Goal: Task Accomplishment & Management: Manage account settings

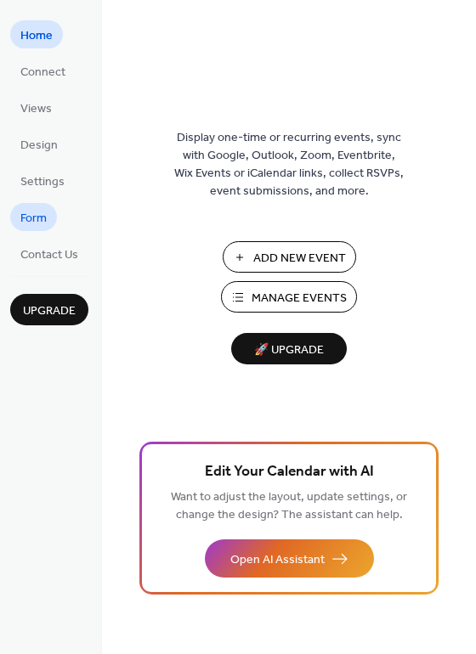
click at [42, 213] on span "Form" at bounding box center [33, 219] width 26 height 18
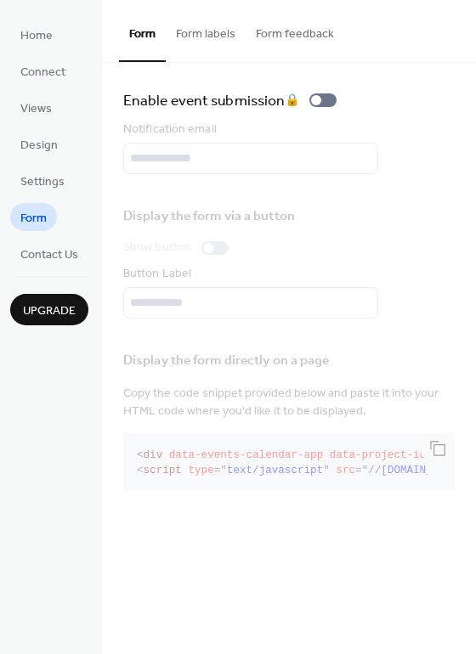
click at [192, 37] on button "Form labels" at bounding box center [206, 30] width 80 height 60
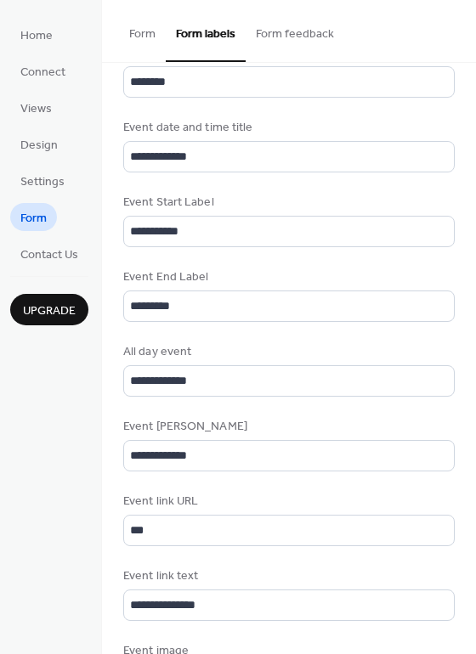
scroll to position [2, 0]
click at [286, 36] on button "Form feedback" at bounding box center [294, 30] width 99 height 60
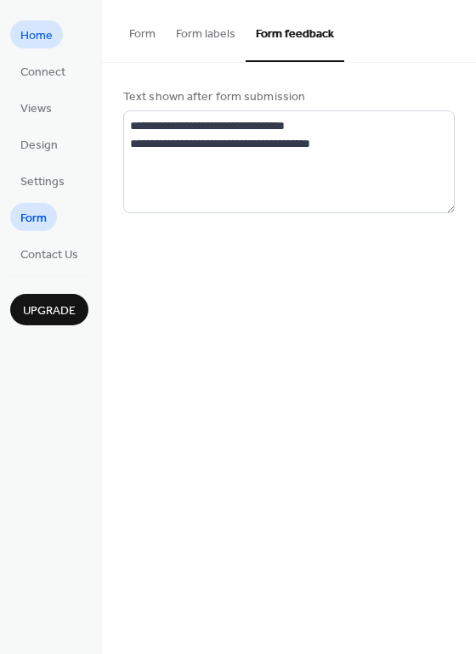
click at [48, 37] on span "Home" at bounding box center [36, 36] width 32 height 18
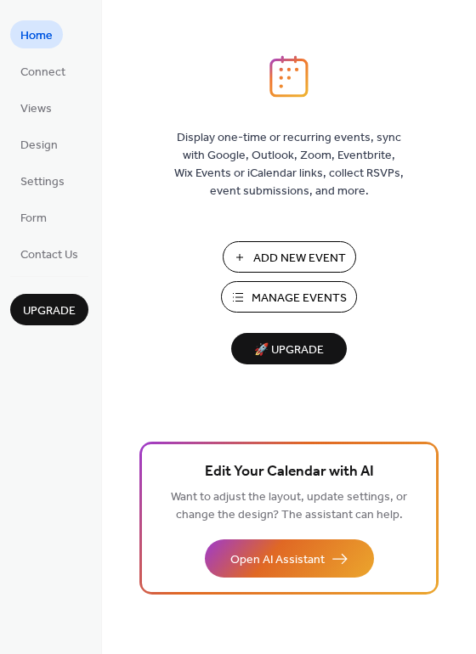
click at [281, 295] on span "Manage Events" at bounding box center [298, 299] width 95 height 18
click at [38, 144] on span "Design" at bounding box center [38, 146] width 37 height 18
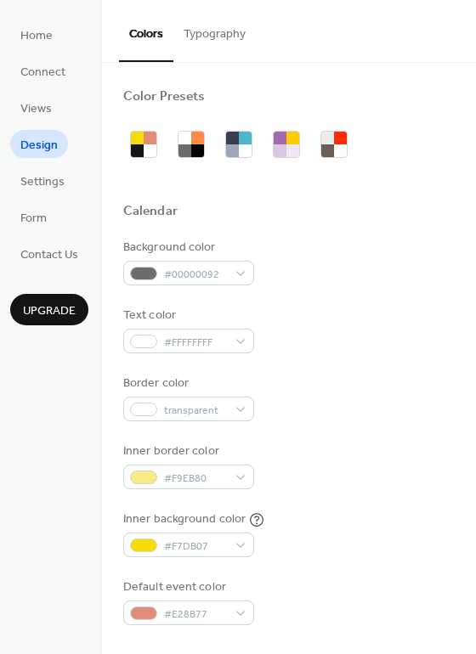
click at [214, 28] on button "Typography" at bounding box center [214, 30] width 82 height 60
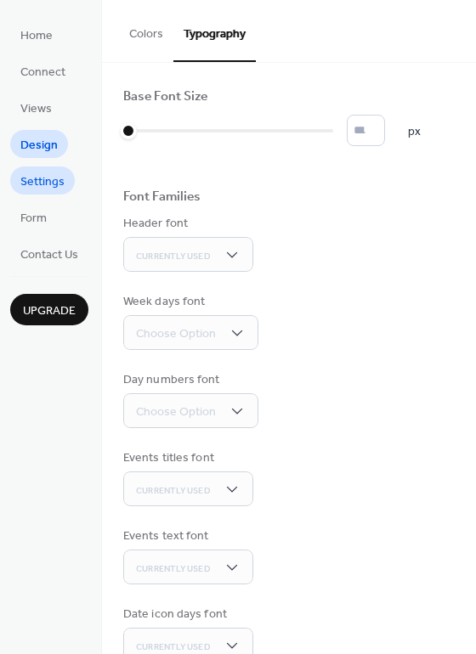
click at [40, 183] on span "Settings" at bounding box center [42, 182] width 44 height 18
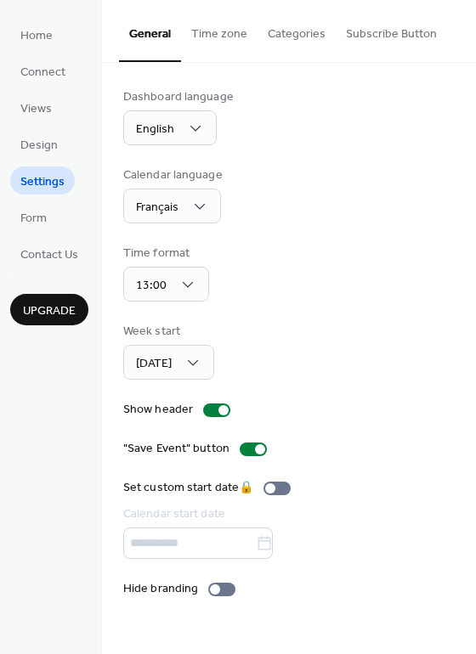
click at [210, 41] on button "Time zone" at bounding box center [219, 30] width 76 height 60
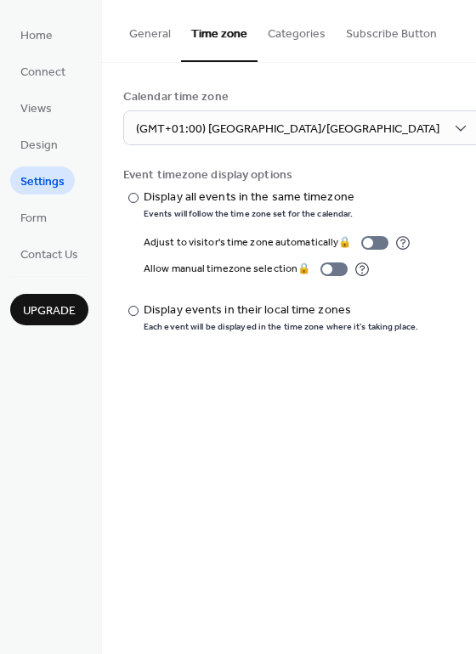
click at [302, 34] on button "Categories" at bounding box center [296, 30] width 78 height 60
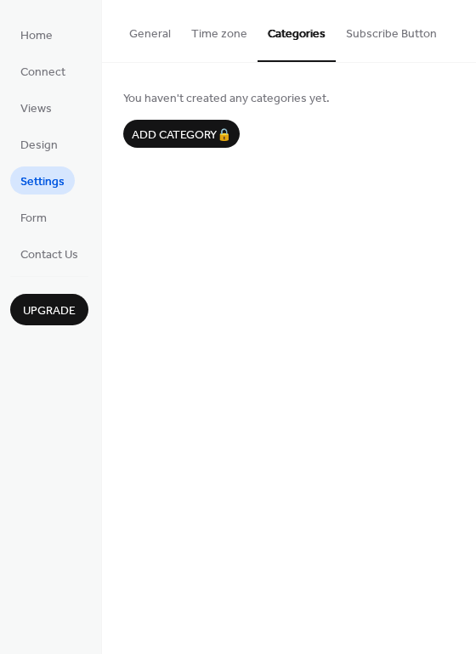
click at [367, 23] on button "Subscribe Button" at bounding box center [391, 30] width 111 height 60
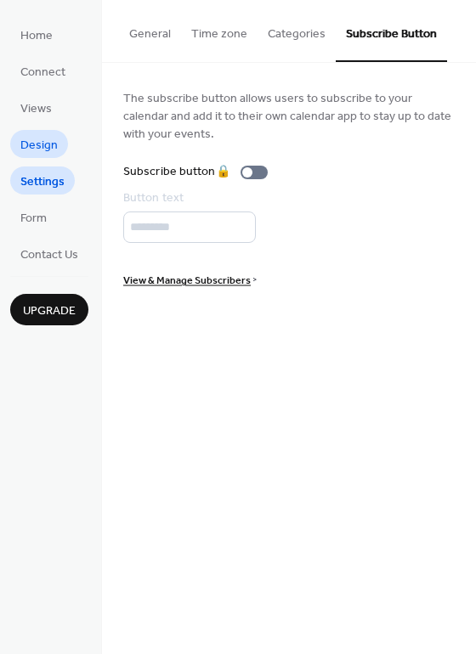
click at [48, 146] on span "Design" at bounding box center [38, 146] width 37 height 18
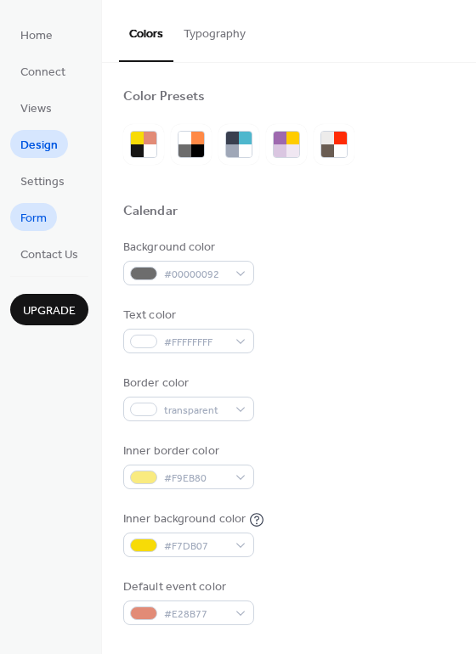
click at [31, 219] on span "Form" at bounding box center [33, 219] width 26 height 18
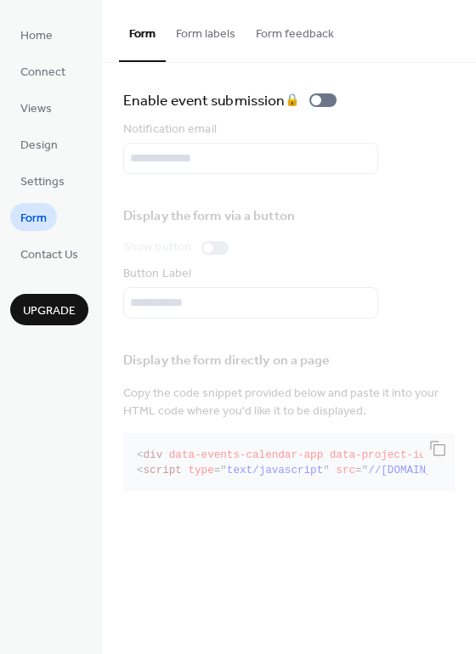
click at [207, 42] on button "Form labels" at bounding box center [206, 30] width 80 height 60
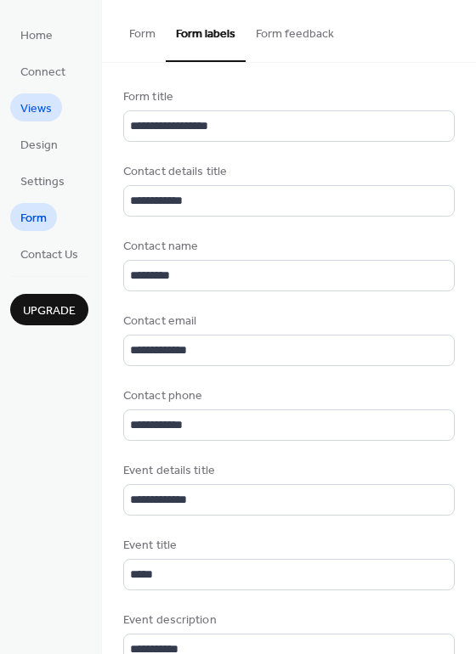
click at [48, 109] on span "Views" at bounding box center [35, 109] width 31 height 18
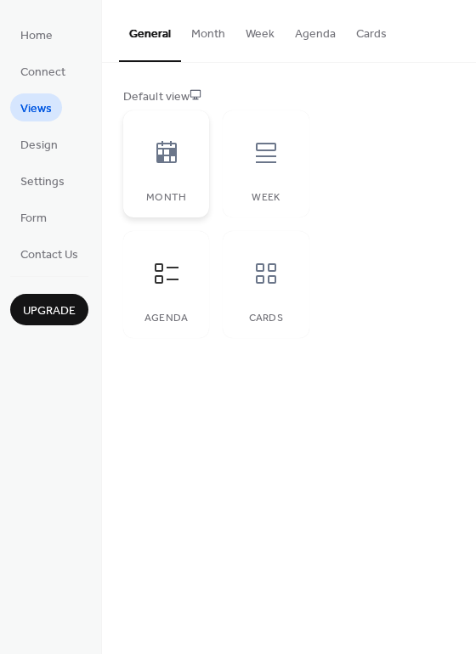
click at [192, 164] on div "Month" at bounding box center [166, 163] width 86 height 107
click at [157, 269] on icon at bounding box center [166, 273] width 27 height 27
click at [257, 275] on icon at bounding box center [265, 273] width 27 height 27
click at [262, 165] on icon at bounding box center [265, 152] width 27 height 27
click at [141, 166] on div at bounding box center [166, 152] width 51 height 51
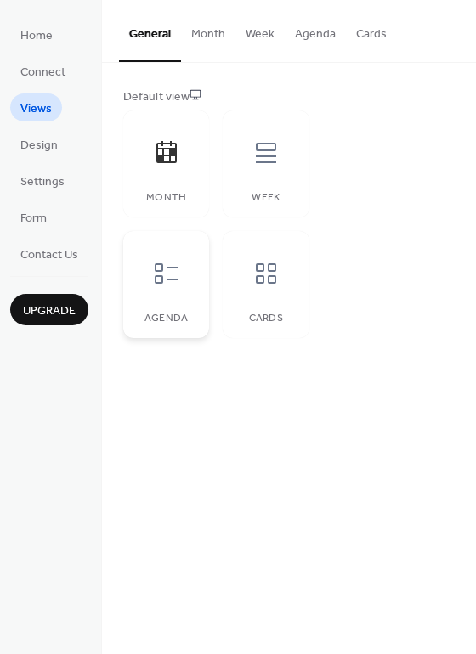
click at [167, 292] on div at bounding box center [166, 273] width 51 height 51
click at [43, 42] on span "Home" at bounding box center [36, 36] width 32 height 18
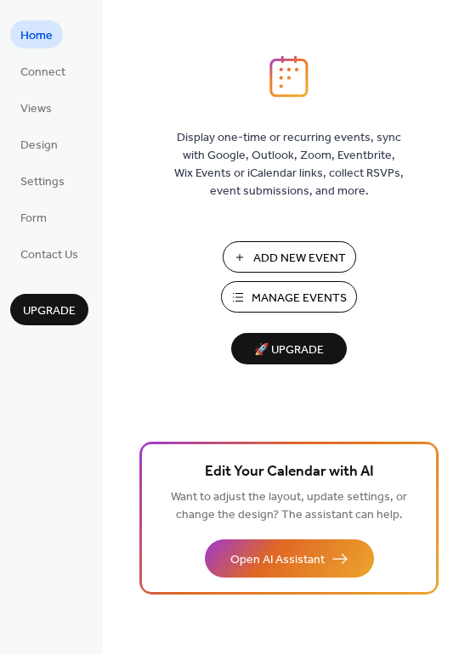
click at [269, 296] on span "Manage Events" at bounding box center [298, 299] width 95 height 18
click at [63, 254] on span "Contact Us" at bounding box center [49, 255] width 58 height 18
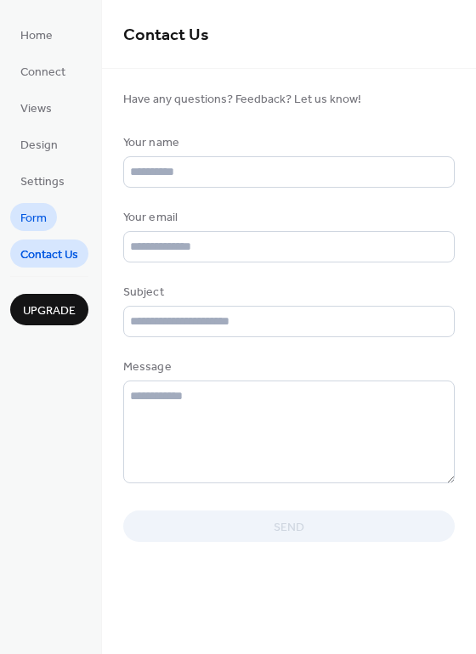
click at [34, 217] on span "Form" at bounding box center [33, 219] width 26 height 18
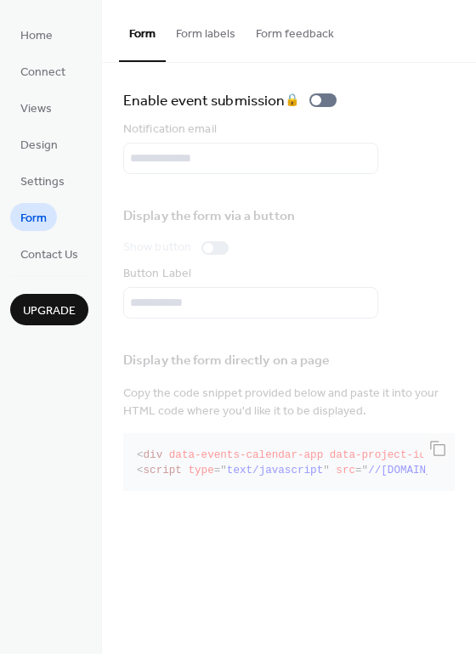
click at [279, 34] on button "Form feedback" at bounding box center [294, 30] width 99 height 60
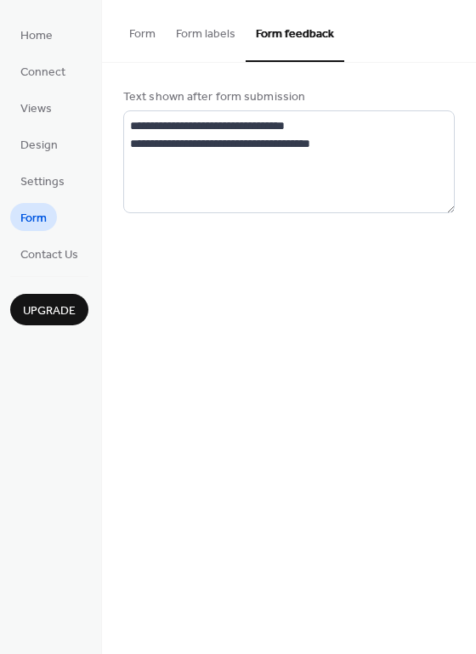
click at [206, 38] on button "Form labels" at bounding box center [206, 30] width 80 height 60
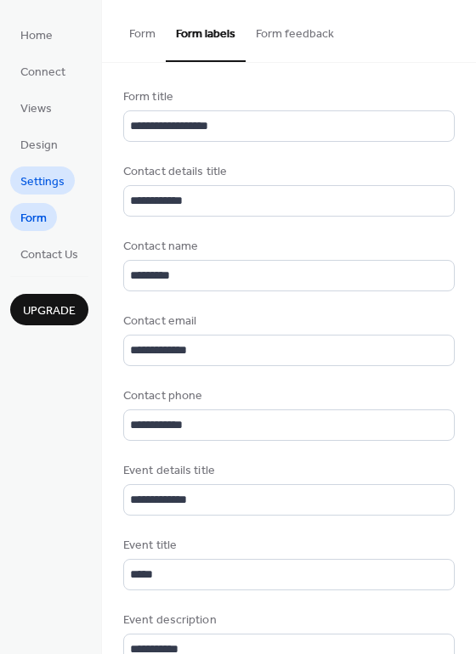
click at [42, 174] on span "Settings" at bounding box center [42, 182] width 44 height 18
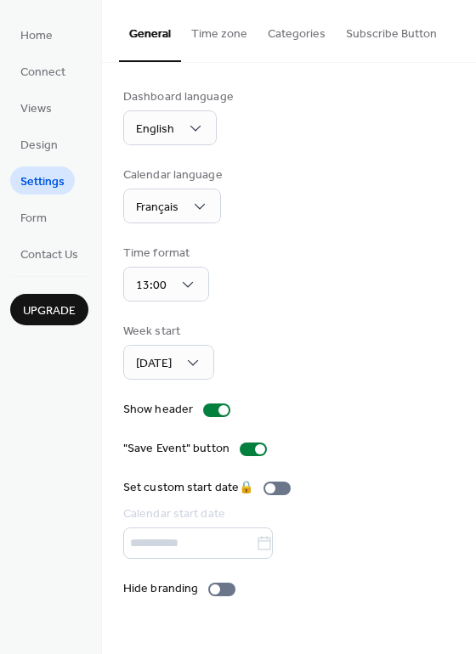
click at [303, 33] on button "Categories" at bounding box center [296, 30] width 78 height 60
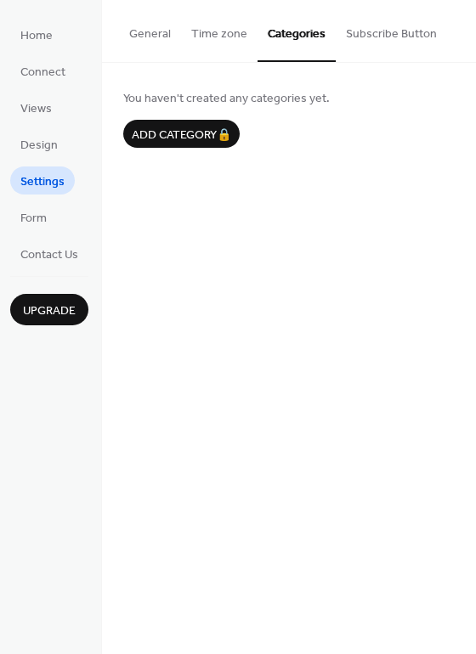
click at [223, 45] on button "Time zone" at bounding box center [219, 30] width 76 height 60
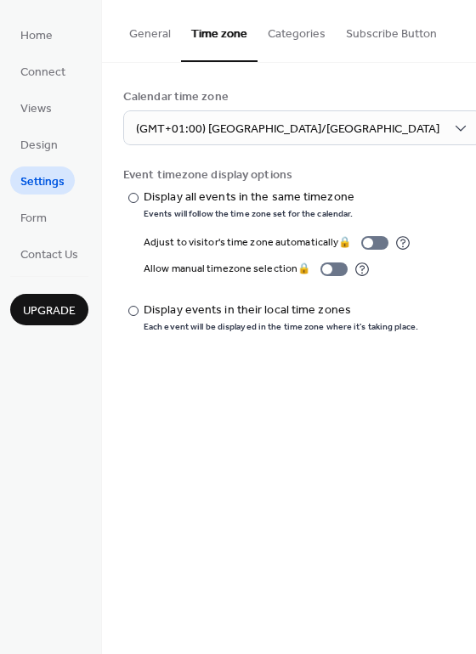
click at [373, 32] on button "Subscribe Button" at bounding box center [391, 30] width 111 height 60
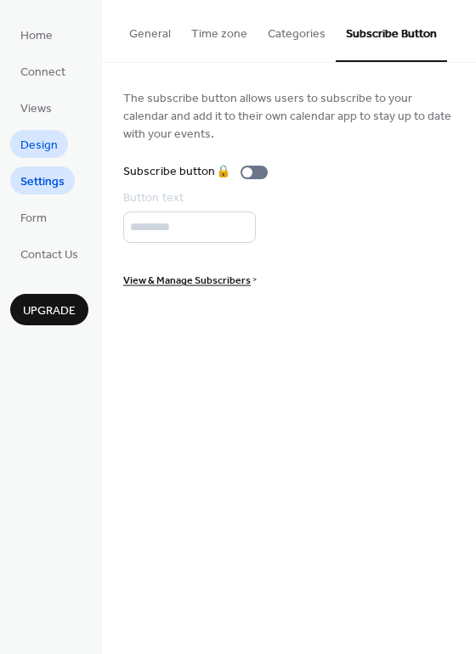
click at [44, 148] on span "Design" at bounding box center [38, 146] width 37 height 18
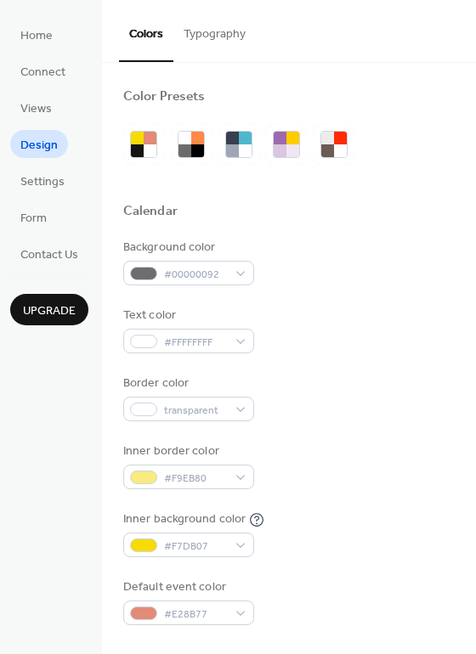
click at [217, 33] on button "Typography" at bounding box center [214, 30] width 82 height 60
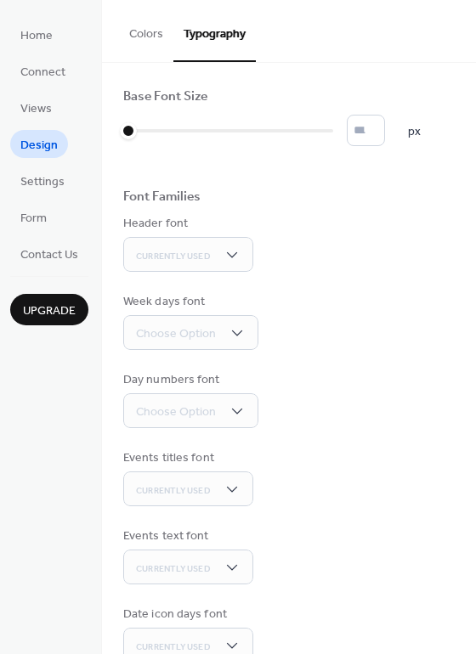
click at [155, 42] on button "Colors" at bounding box center [146, 30] width 54 height 60
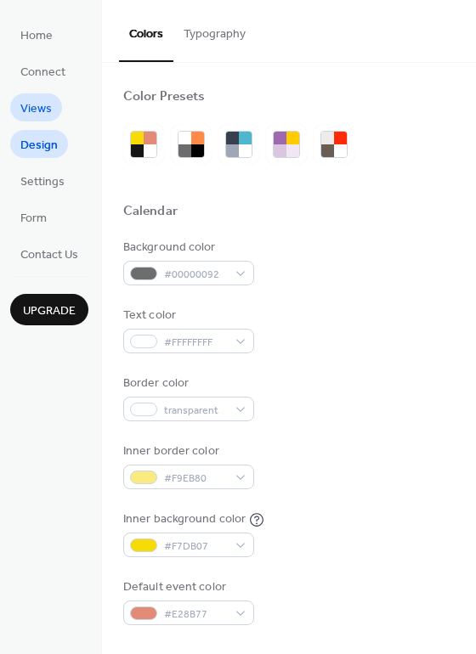
click at [46, 107] on span "Views" at bounding box center [35, 109] width 31 height 18
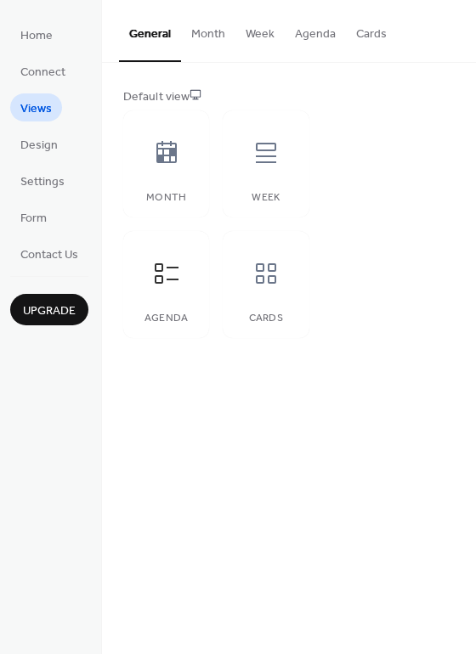
click at [210, 31] on button "Month" at bounding box center [208, 30] width 54 height 60
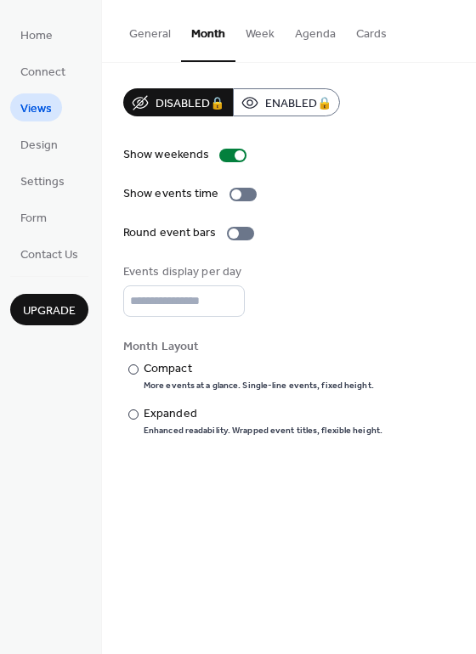
click at [257, 33] on button "Week" at bounding box center [259, 30] width 49 height 60
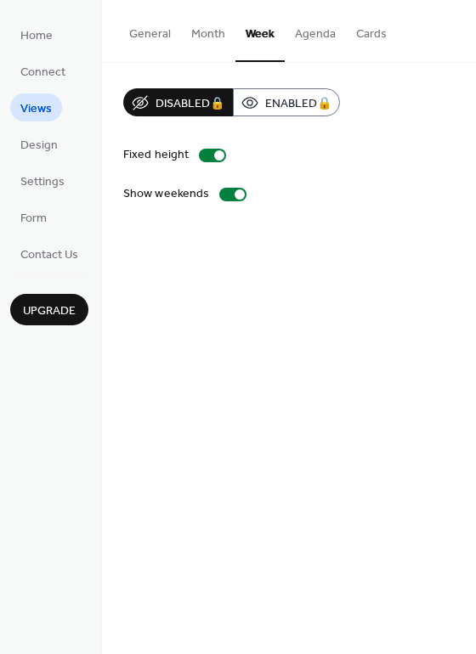
click at [311, 40] on button "Agenda" at bounding box center [315, 30] width 61 height 60
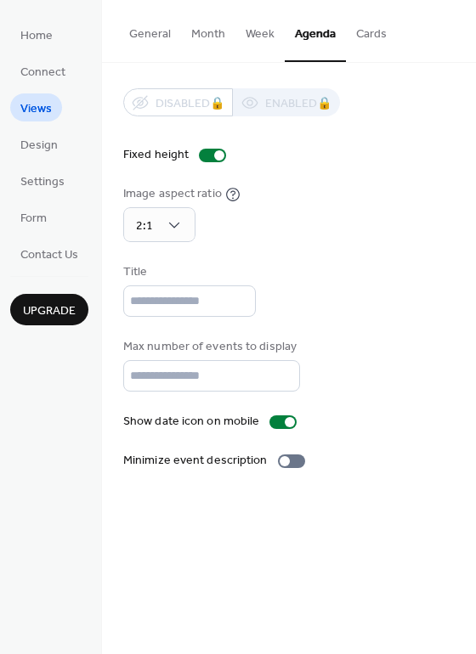
click at [364, 39] on button "Cards" at bounding box center [371, 30] width 51 height 60
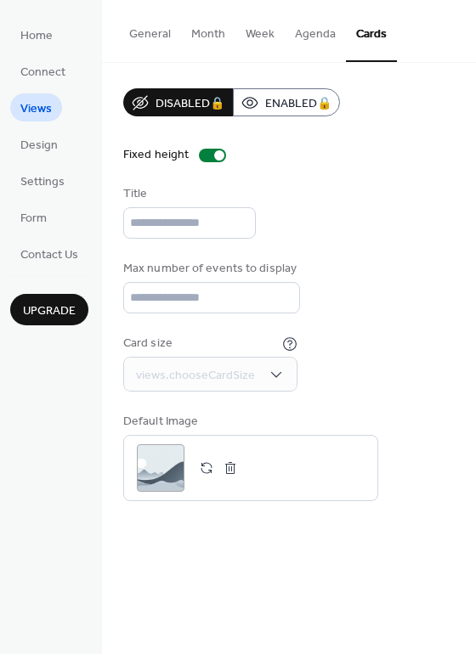
click at [318, 32] on button "Agenda" at bounding box center [315, 30] width 61 height 60
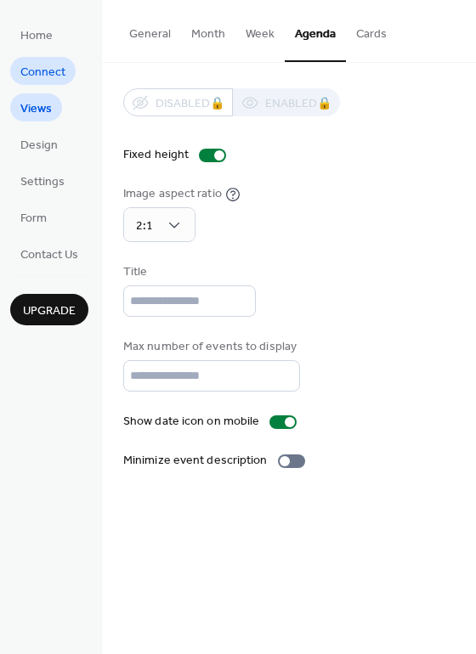
click at [48, 68] on span "Connect" at bounding box center [42, 73] width 45 height 18
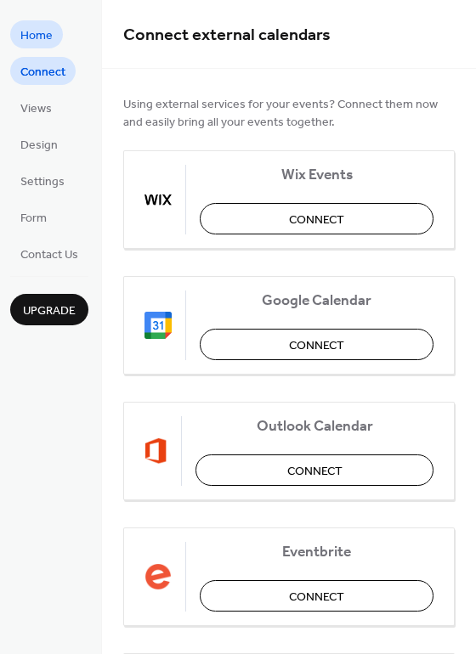
click at [45, 35] on span "Home" at bounding box center [36, 36] width 32 height 18
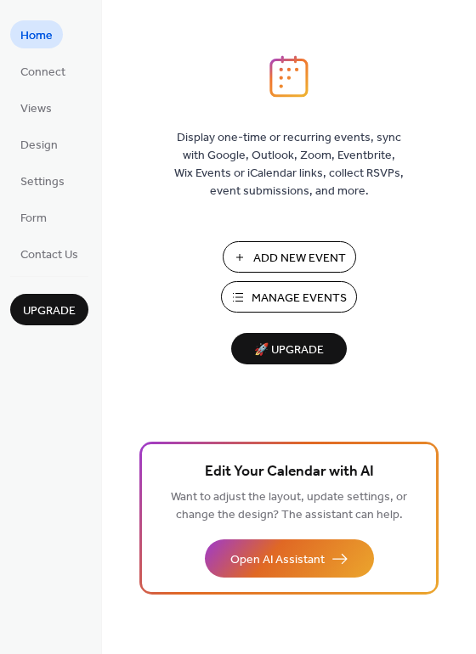
click at [275, 293] on span "Manage Events" at bounding box center [298, 299] width 95 height 18
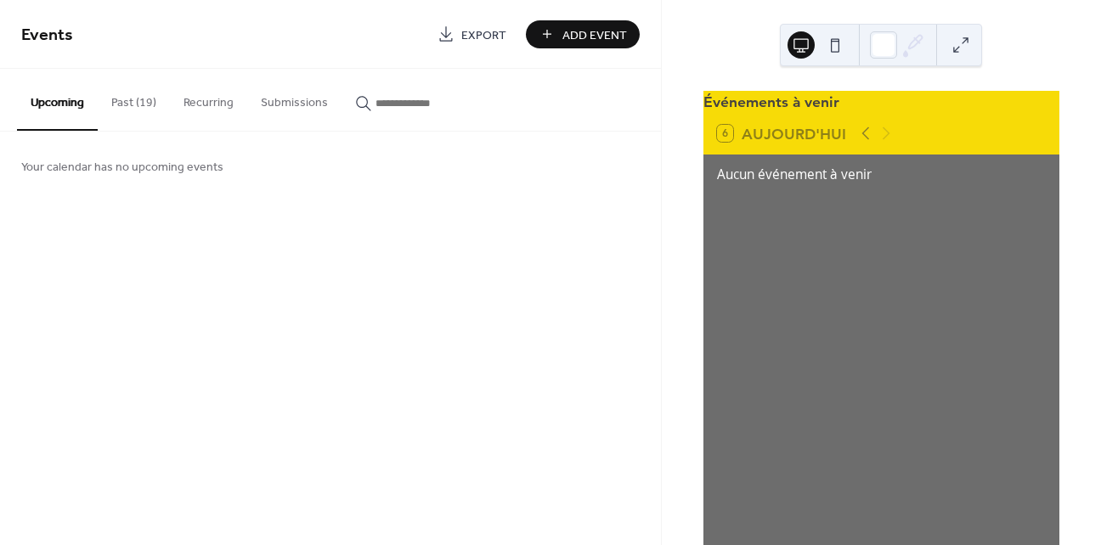
click at [815, 106] on div "Événements à venir" at bounding box center [881, 102] width 356 height 22
click at [144, 107] on button "Past (19)" at bounding box center [134, 99] width 72 height 60
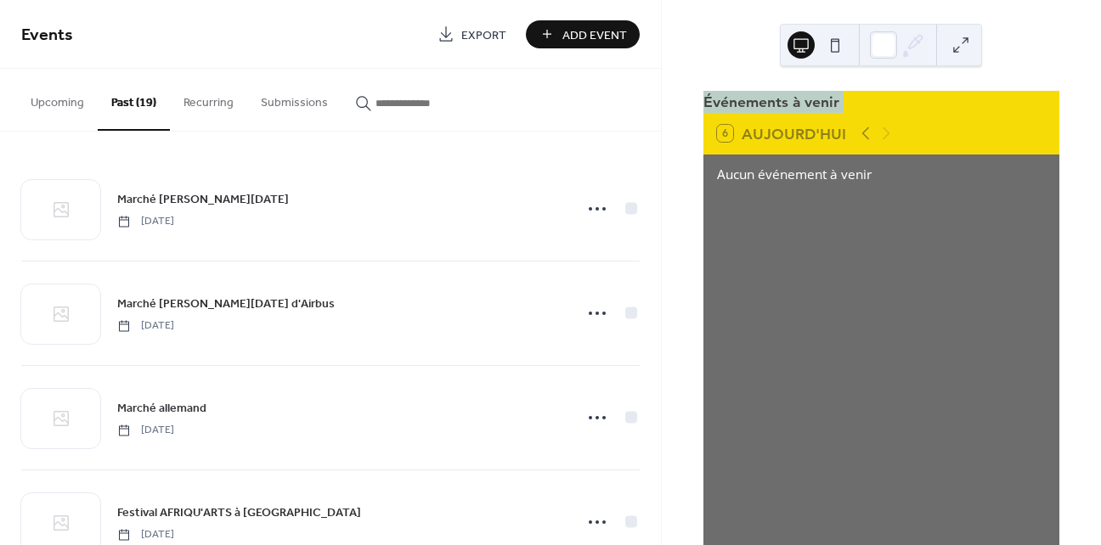
click at [206, 104] on button "Recurring" at bounding box center [208, 99] width 77 height 60
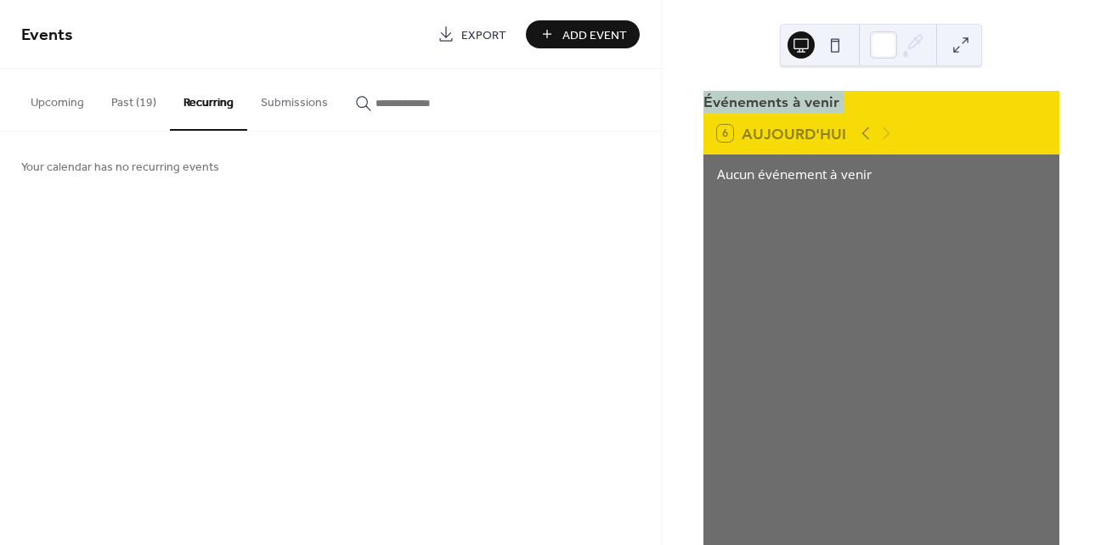
click at [270, 99] on button "Submissions" at bounding box center [294, 99] width 94 height 60
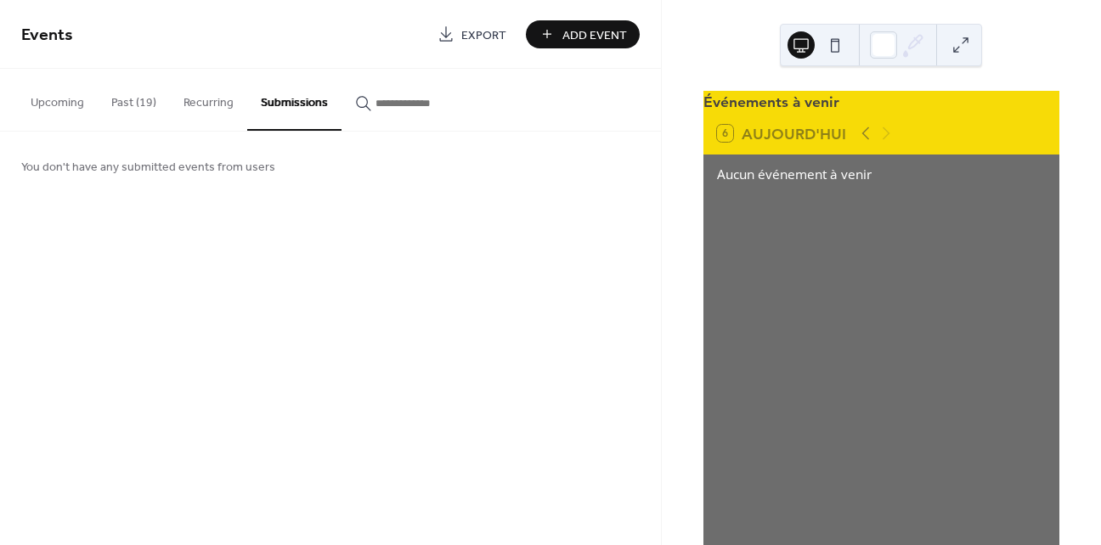
click at [384, 98] on input "button" at bounding box center [426, 103] width 102 height 18
click at [47, 107] on button "Upcoming" at bounding box center [57, 99] width 81 height 60
click at [761, 113] on div "Événements à venir" at bounding box center [881, 102] width 356 height 22
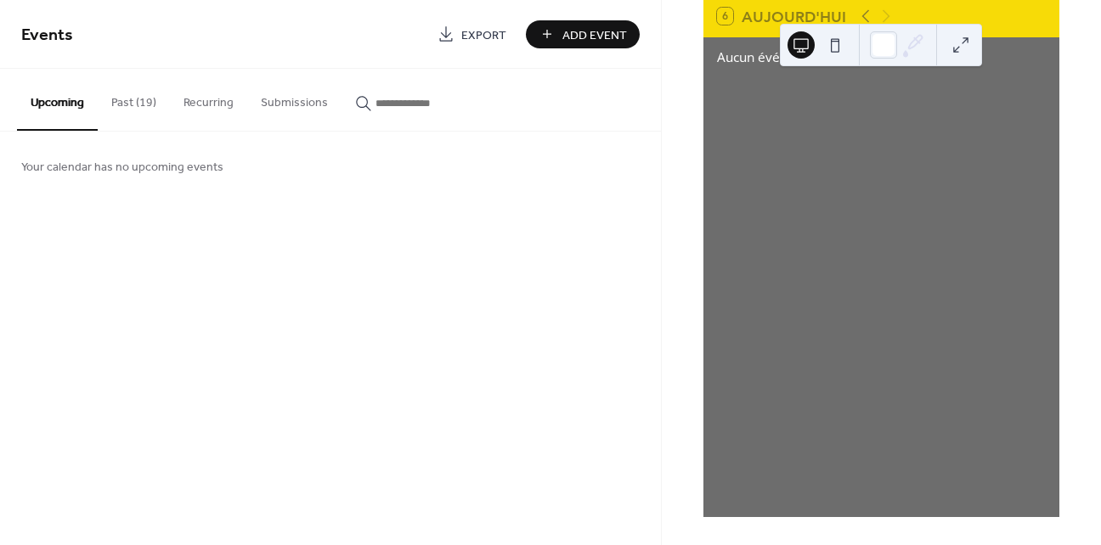
click at [759, 25] on div "6 Aujourd'hui" at bounding box center [782, 16] width 130 height 17
click at [758, 24] on div "6 Aujourd'hui" at bounding box center [782, 16] width 130 height 17
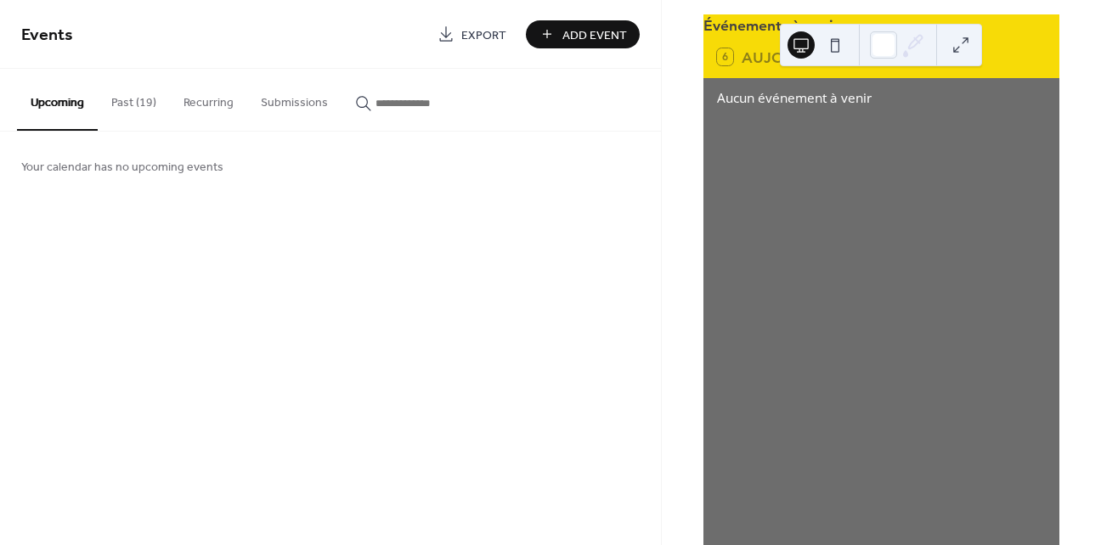
scroll to position [0, 0]
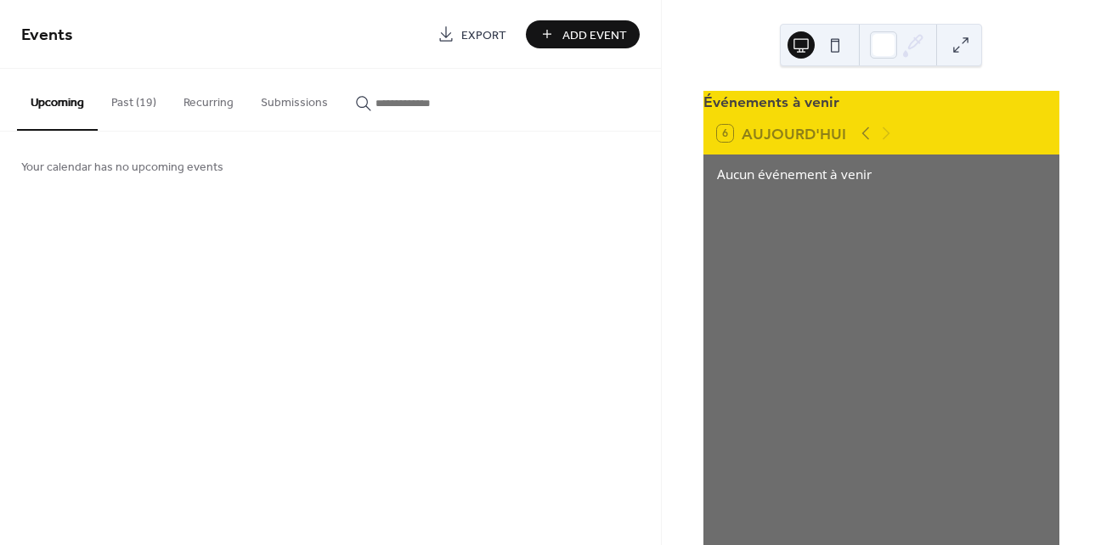
click at [759, 113] on div "Événements à venir" at bounding box center [881, 102] width 356 height 22
click at [802, 110] on div "Événements à venir" at bounding box center [881, 102] width 356 height 22
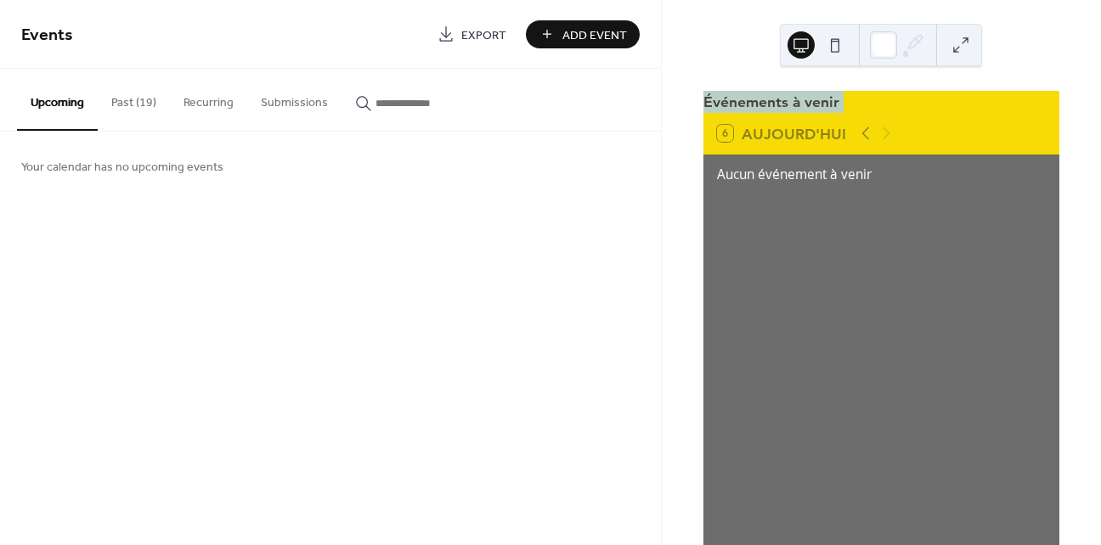
click at [802, 110] on div "Événements à venir" at bounding box center [881, 102] width 356 height 22
click at [830, 48] on button at bounding box center [834, 44] width 27 height 27
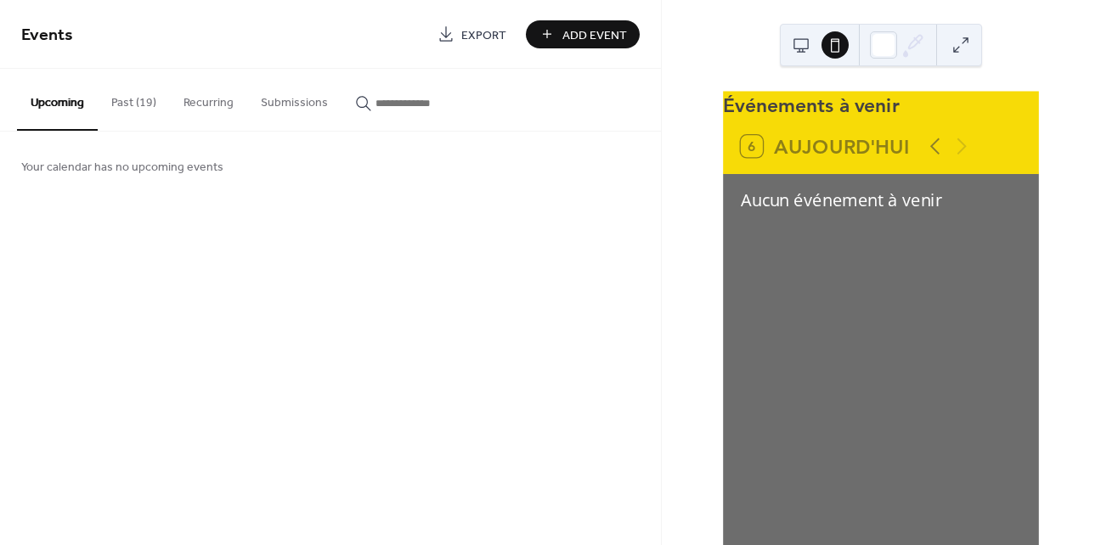
click at [788, 103] on div "Événements à venir" at bounding box center [881, 105] width 316 height 29
click at [787, 120] on div "Événements à venir" at bounding box center [881, 105] width 316 height 29
click at [798, 37] on button at bounding box center [800, 44] width 27 height 27
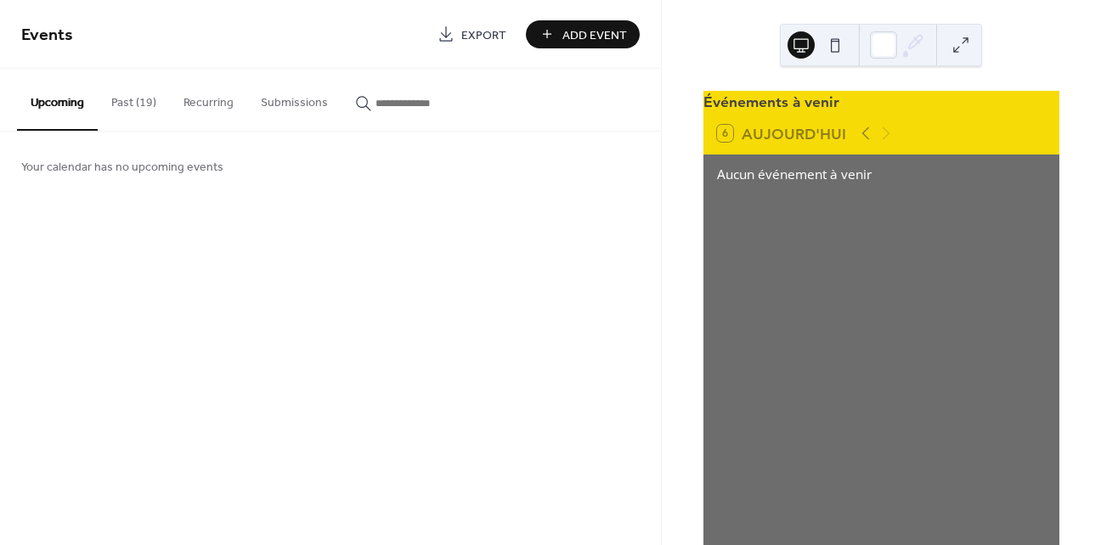
click at [823, 108] on div "Événements à venir" at bounding box center [881, 102] width 356 height 22
click at [123, 103] on button "Past (19)" at bounding box center [134, 99] width 72 height 60
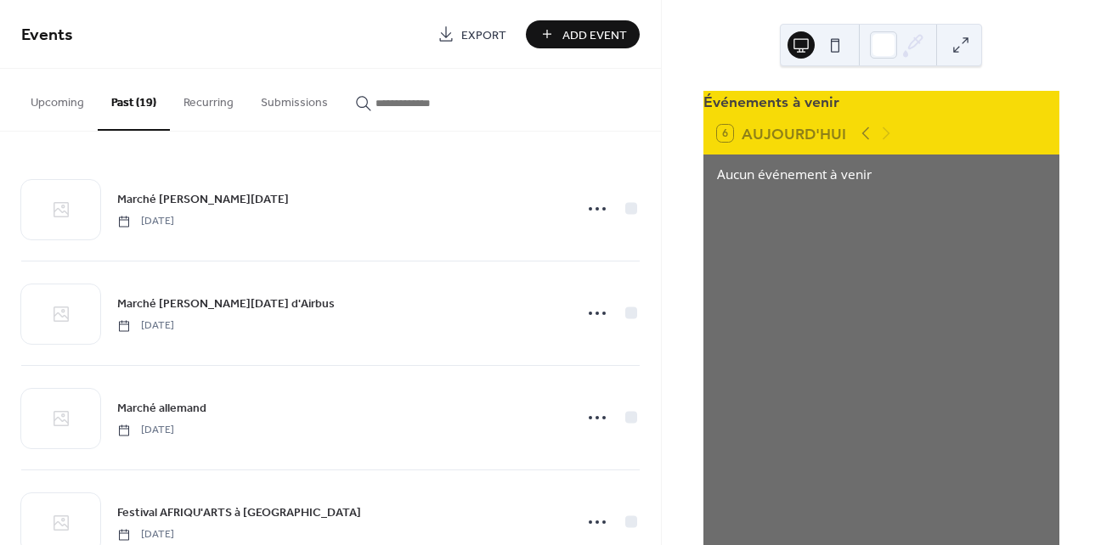
click at [223, 107] on button "Recurring" at bounding box center [208, 99] width 77 height 60
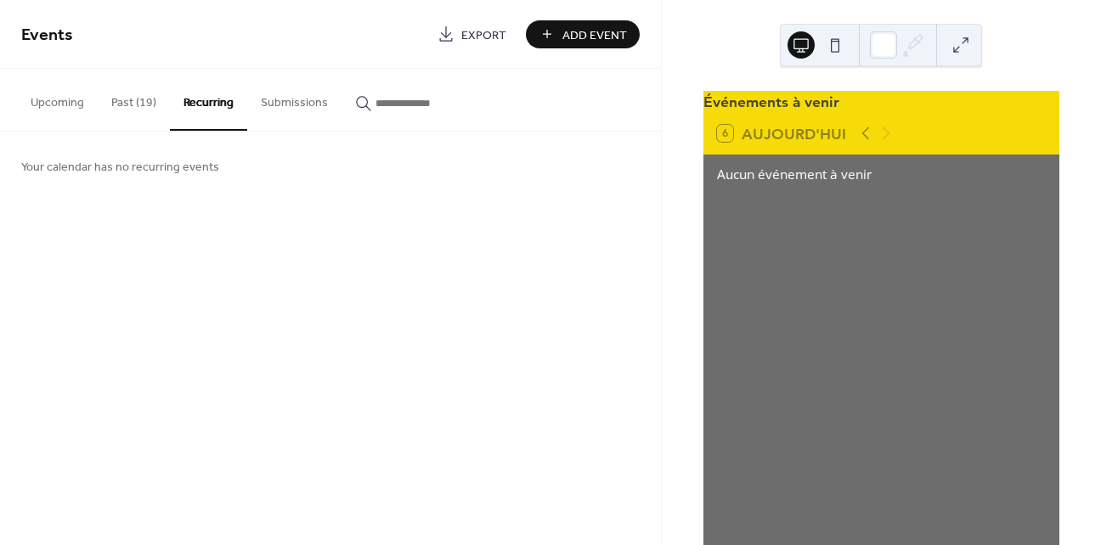
click at [283, 101] on button "Submissions" at bounding box center [294, 99] width 94 height 60
click at [377, 104] on input "button" at bounding box center [426, 103] width 102 height 18
click at [59, 97] on button "Upcoming" at bounding box center [57, 99] width 81 height 60
